Goal: Transaction & Acquisition: Purchase product/service

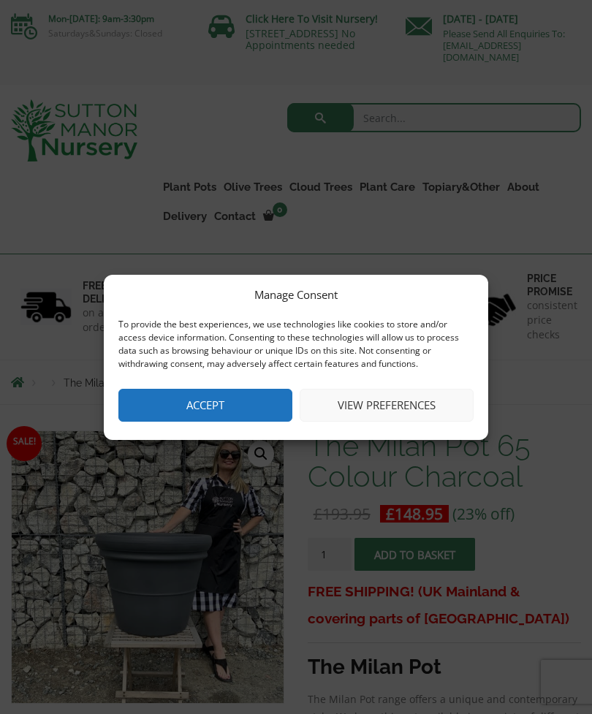
click at [394, 406] on button "View preferences" at bounding box center [387, 405] width 174 height 33
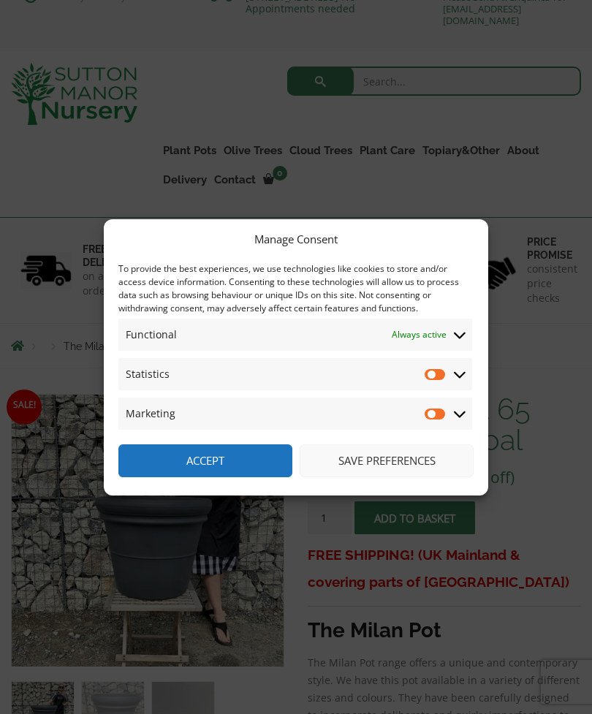
click at [414, 477] on button "Save preferences" at bounding box center [387, 460] width 174 height 33
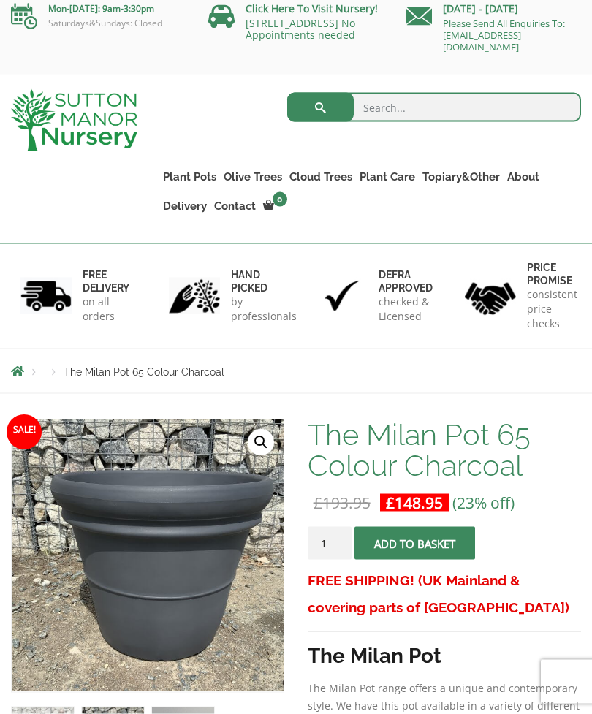
scroll to position [11, 0]
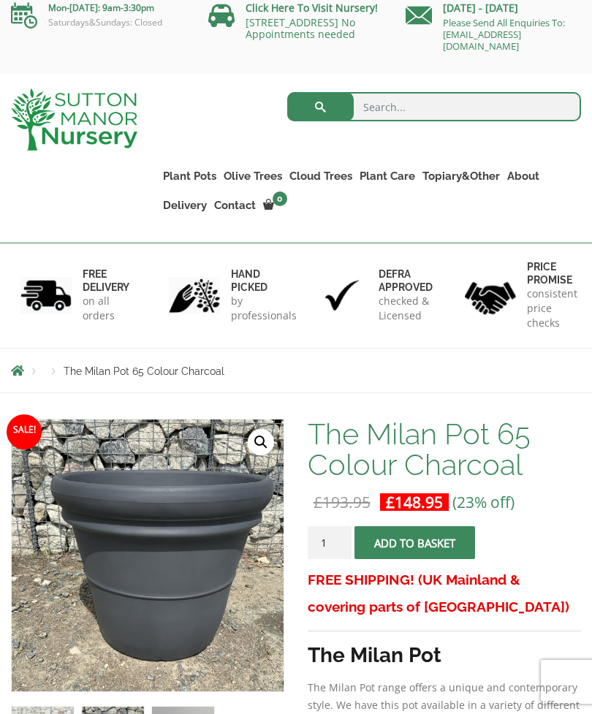
click at [0, 0] on link "Gnarled Olive Trees (Bella Range)" at bounding box center [0, 0] width 0 height 0
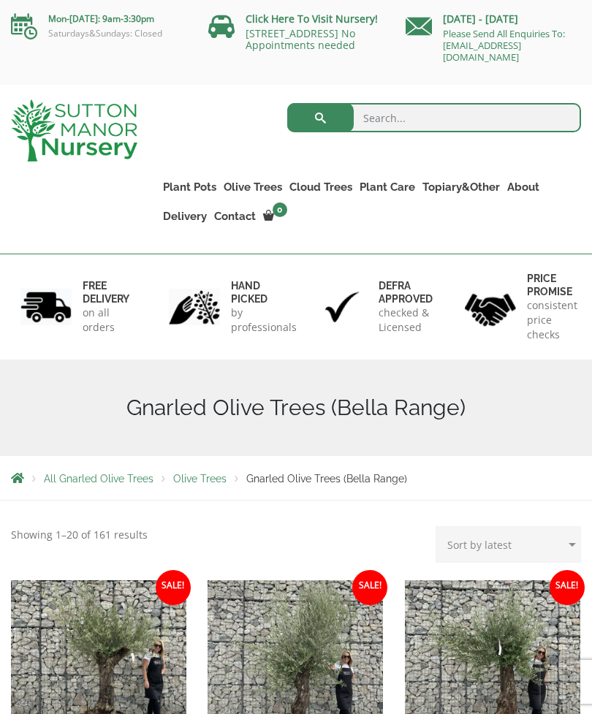
click at [409, 121] on input "search" at bounding box center [434, 117] width 295 height 29
type input "Plant pots"
click at [320, 118] on button "submit" at bounding box center [320, 117] width 67 height 29
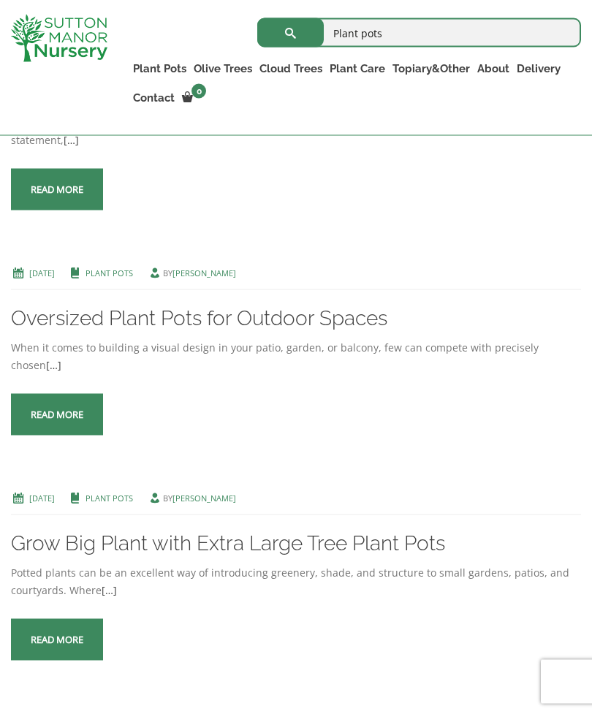
scroll to position [1518, 0]
click at [57, 414] on span at bounding box center [57, 414] width 0 height 0
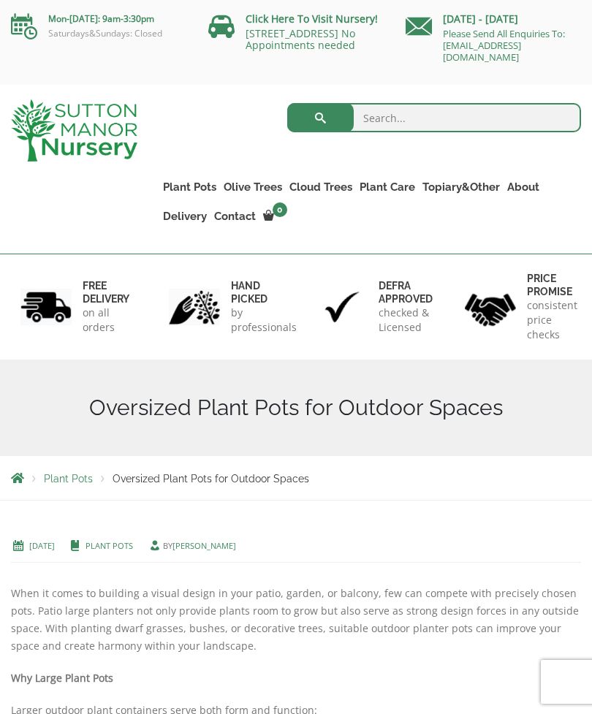
click at [0, 0] on link "The Iron Stone Pots" at bounding box center [0, 0] width 0 height 0
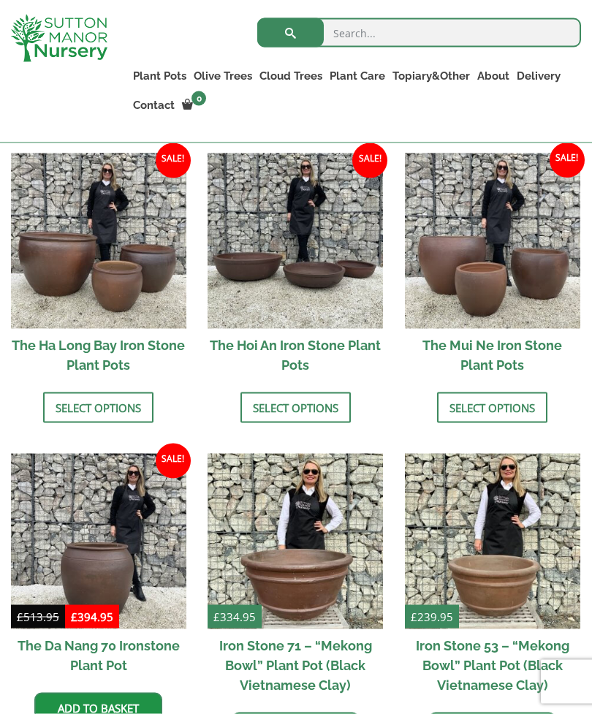
scroll to position [585, 0]
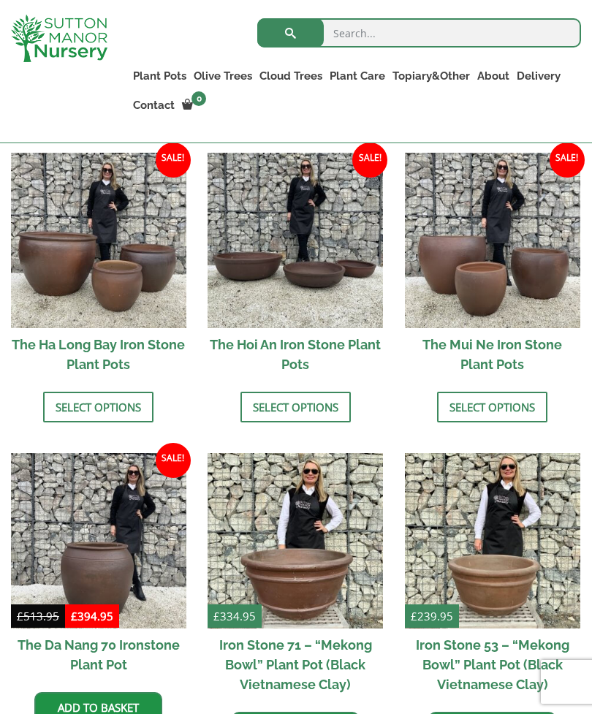
click at [501, 398] on link "Select options" at bounding box center [492, 407] width 110 height 31
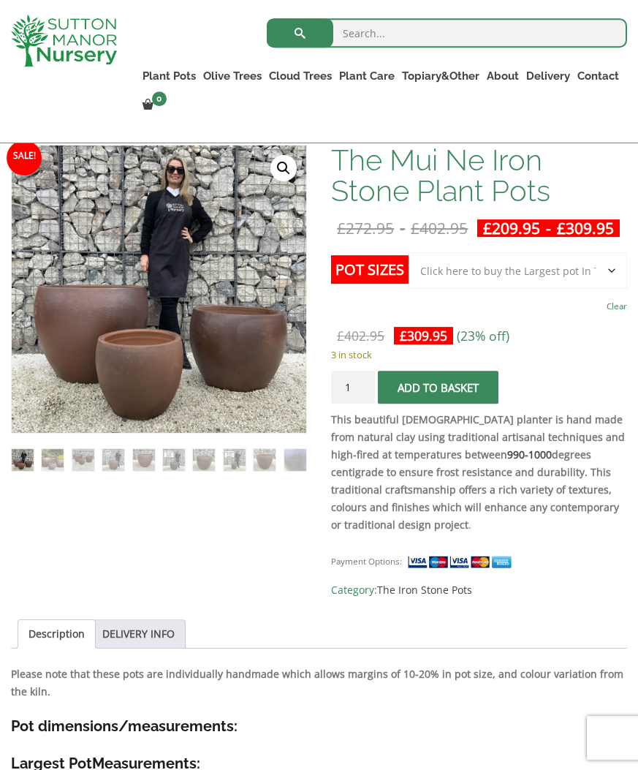
scroll to position [259, 0]
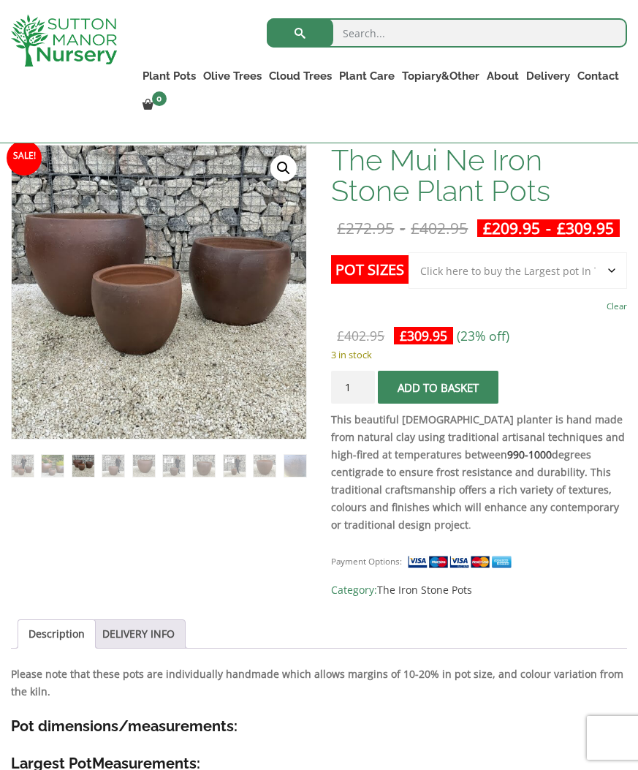
click at [110, 450] on ol at bounding box center [159, 458] width 296 height 38
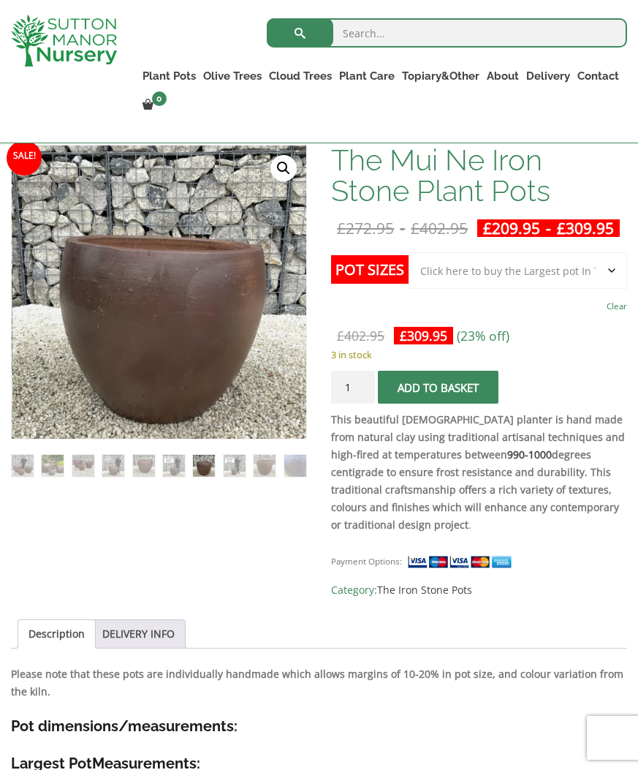
click at [214, 455] on img at bounding box center [204, 466] width 22 height 22
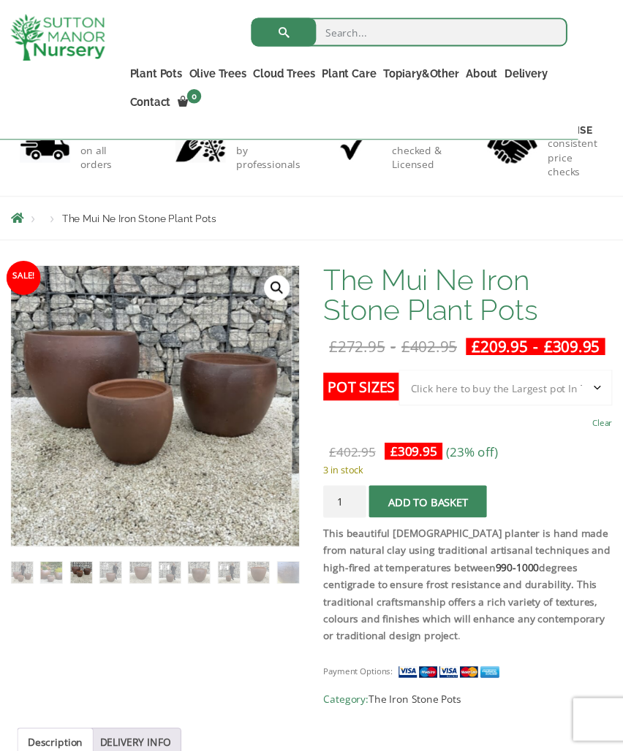
scroll to position [277, 0]
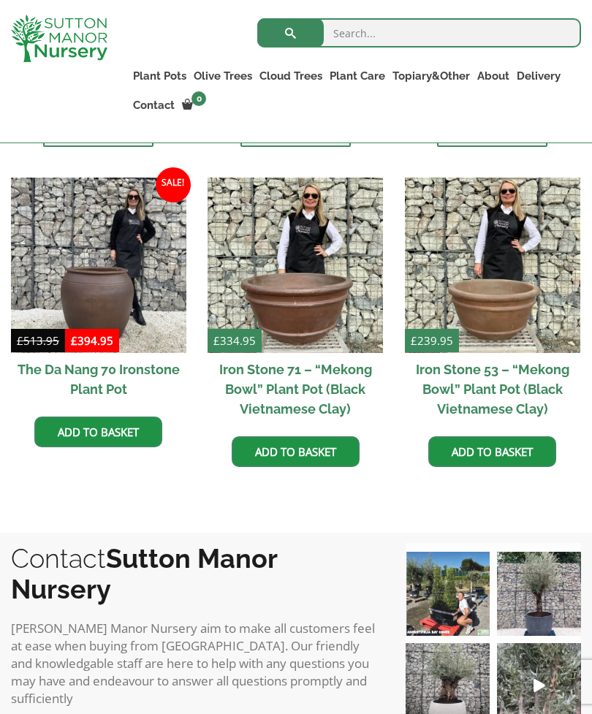
click at [137, 360] on h2 "The Da Nang 70 Ironstone Plant Pot" at bounding box center [98, 379] width 175 height 53
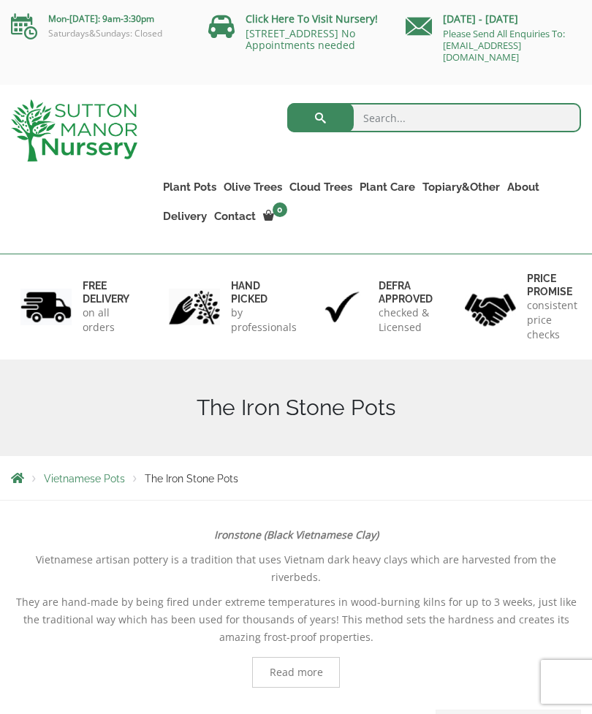
click at [0, 0] on link "Ilex Crenata Cloud Trees" at bounding box center [0, 0] width 0 height 0
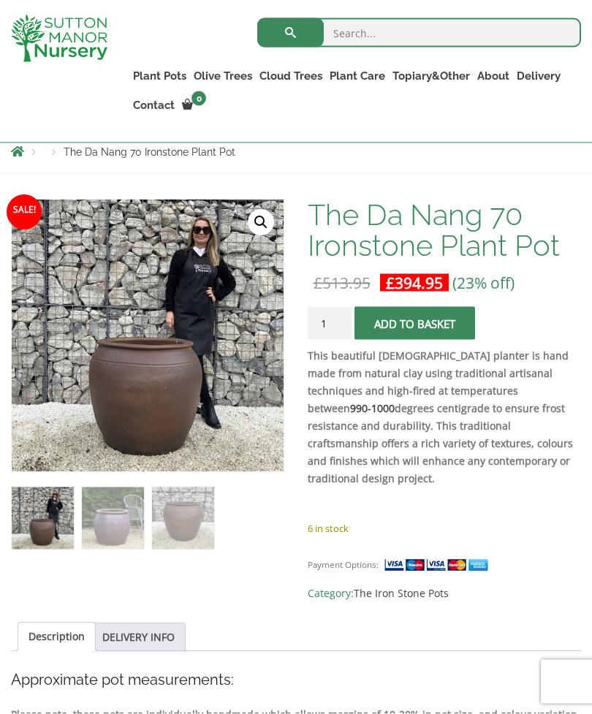
scroll to position [205, 0]
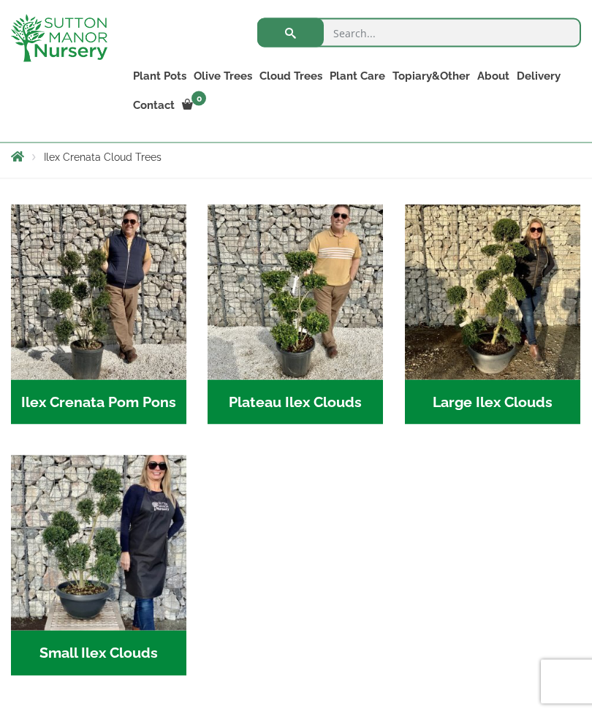
scroll to position [296, 0]
click at [0, 0] on link "Potting Service" at bounding box center [0, 0] width 0 height 0
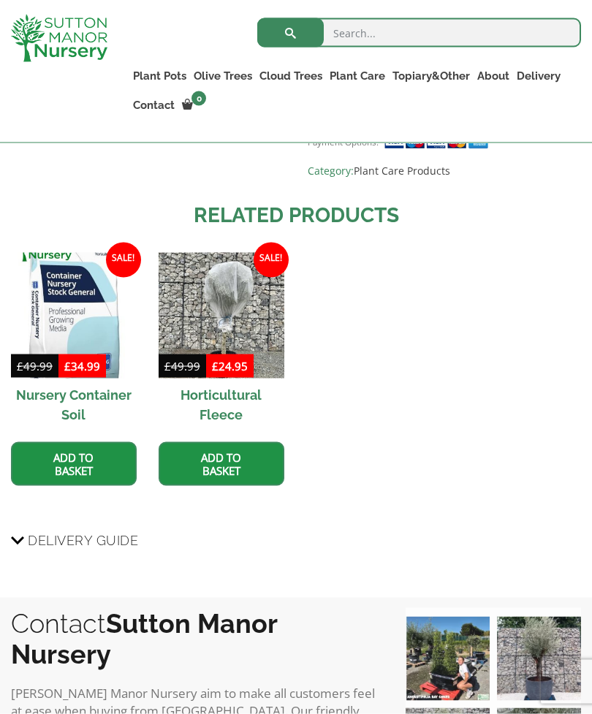
scroll to position [941, 0]
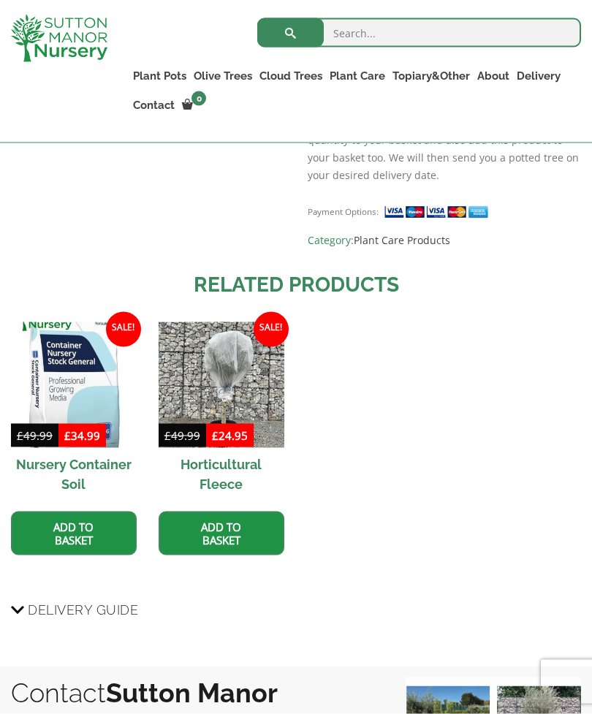
click at [222, 473] on h2 "Horticultural Fleece" at bounding box center [222, 474] width 126 height 53
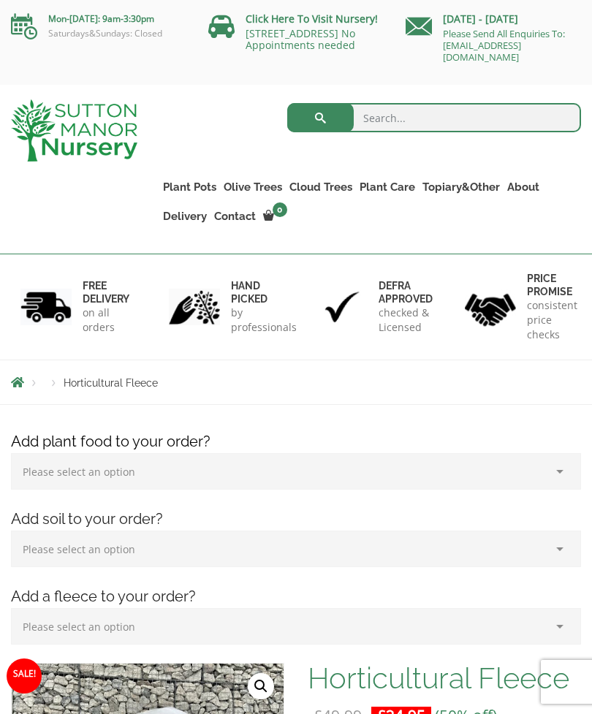
click at [0, 0] on link "Vietnamese Pots" at bounding box center [0, 0] width 0 height 0
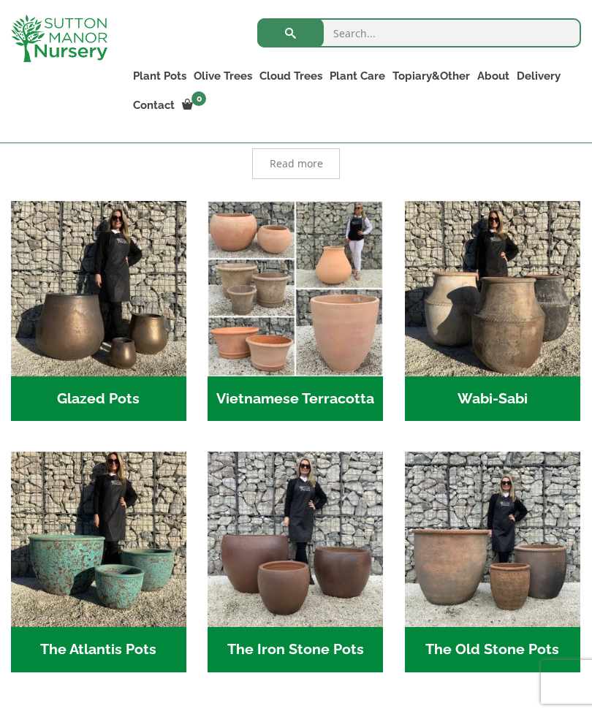
scroll to position [373, 0]
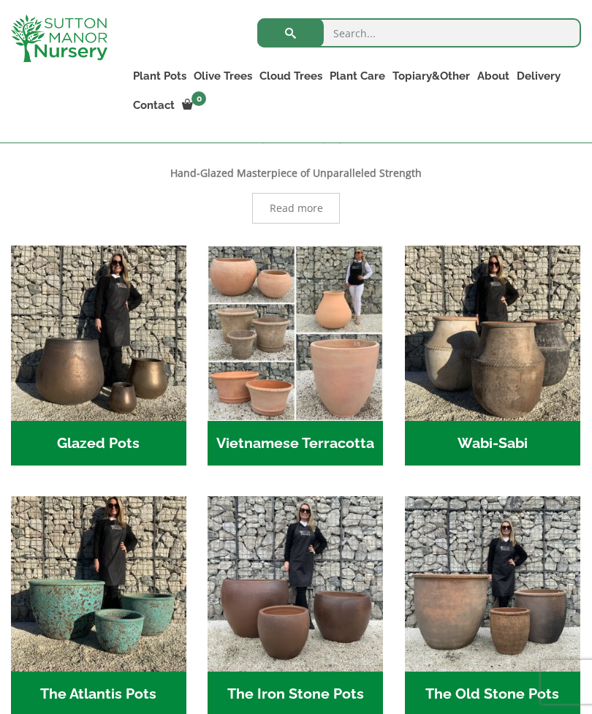
click at [504, 440] on h2 "Wabi-Sabi (14)" at bounding box center [492, 443] width 175 height 45
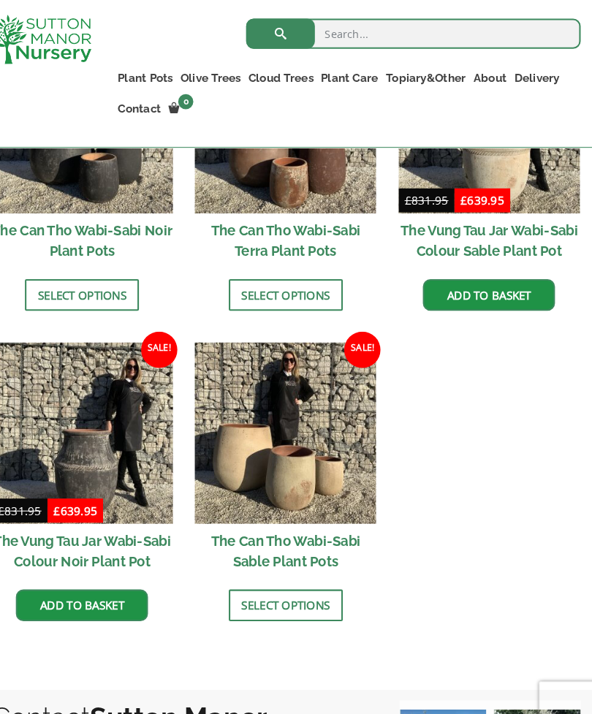
scroll to position [1484, 0]
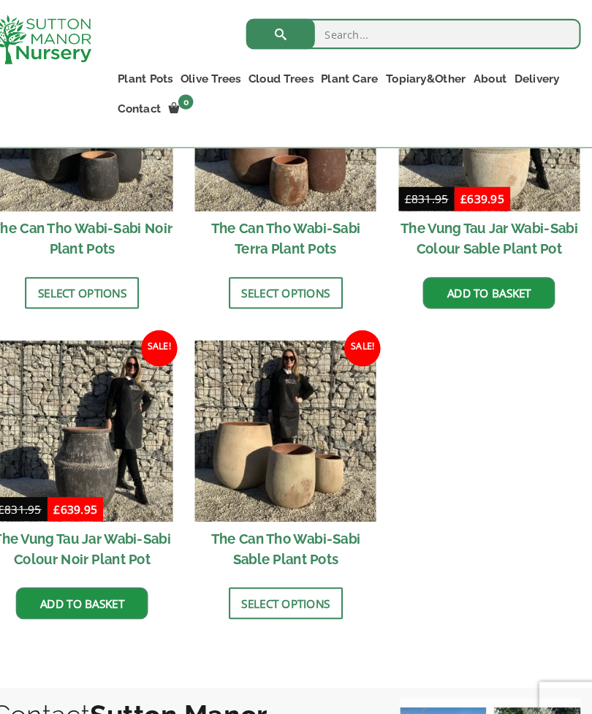
click at [358, 436] on img at bounding box center [295, 417] width 175 height 175
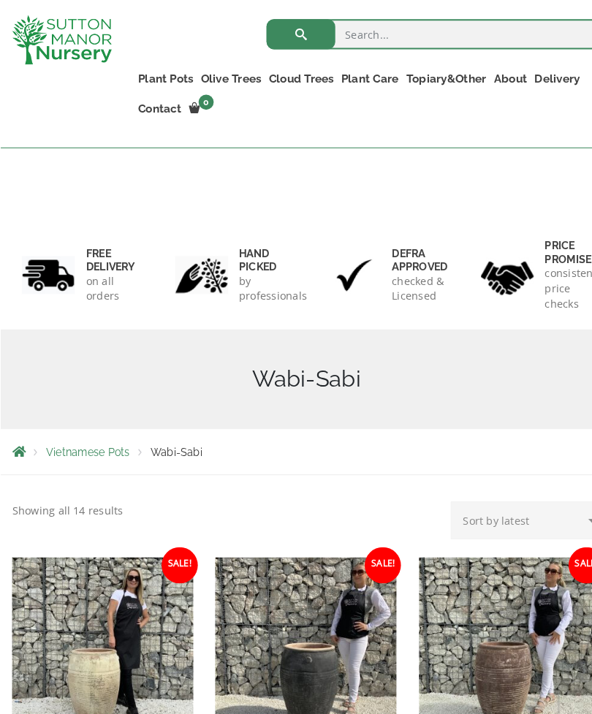
scroll to position [0, 0]
